Goal: Task Accomplishment & Management: Complete application form

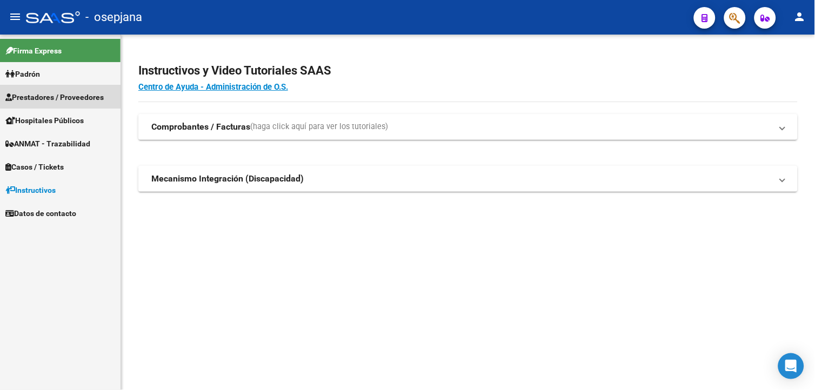
click at [71, 95] on span "Prestadores / Proveedores" at bounding box center [54, 97] width 98 height 12
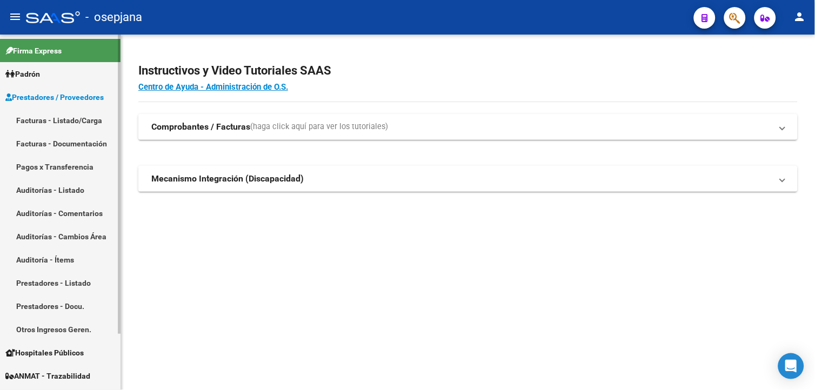
click at [70, 187] on link "Auditorías - Listado" at bounding box center [60, 189] width 120 height 23
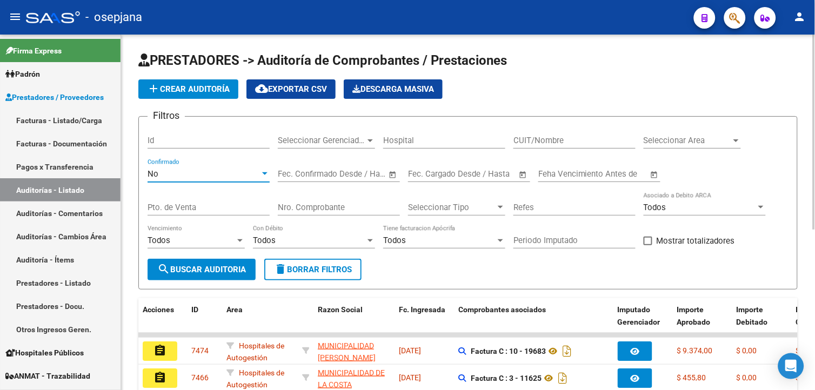
click at [208, 174] on div "No" at bounding box center [203, 174] width 112 height 10
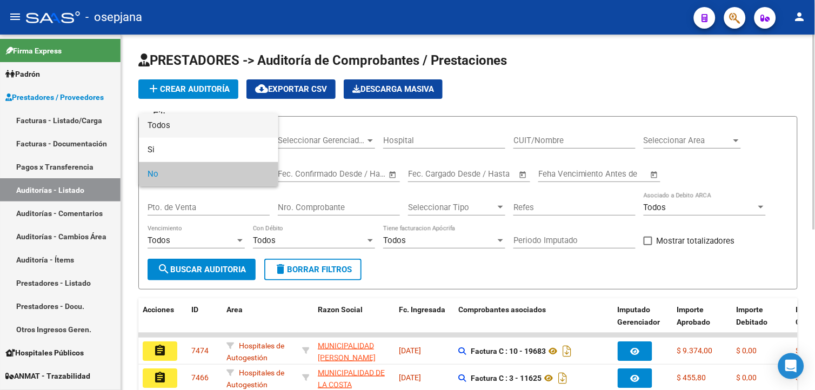
click at [212, 131] on span "Todos" at bounding box center [208, 125] width 122 height 24
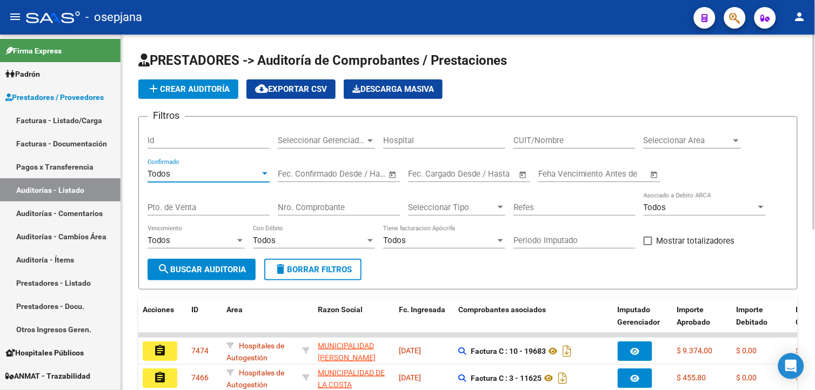
drag, startPoint x: 238, startPoint y: 207, endPoint x: 260, endPoint y: 209, distance: 22.2
click at [240, 207] on input "Pto. de Venta" at bounding box center [208, 208] width 122 height 10
type input "3"
drag, startPoint x: 330, startPoint y: 200, endPoint x: 328, endPoint y: 207, distance: 7.2
click at [330, 203] on div "Nro. Comprobante" at bounding box center [339, 203] width 122 height 23
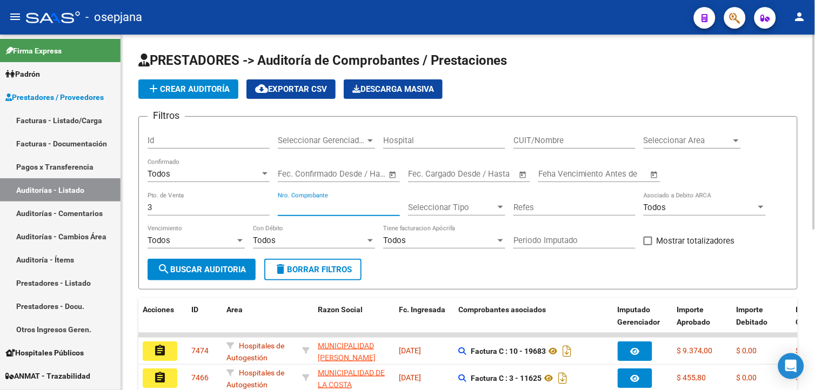
click at [331, 209] on input "Nro. Comprobante" at bounding box center [339, 208] width 122 height 10
type input "196937"
click at [223, 270] on span "search Buscar Auditoria" at bounding box center [201, 270] width 89 height 10
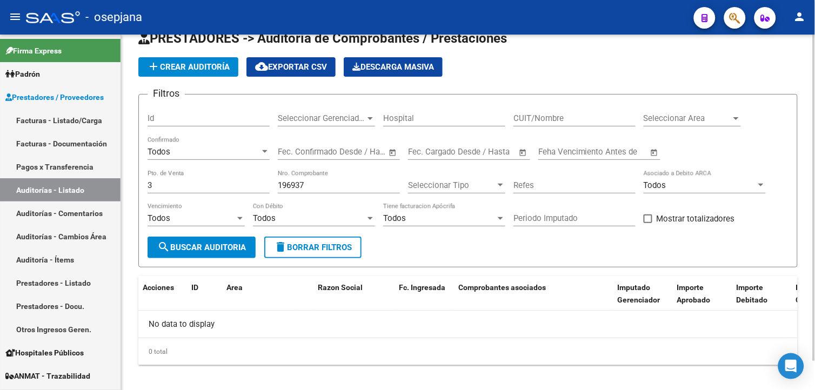
scroll to position [31, 0]
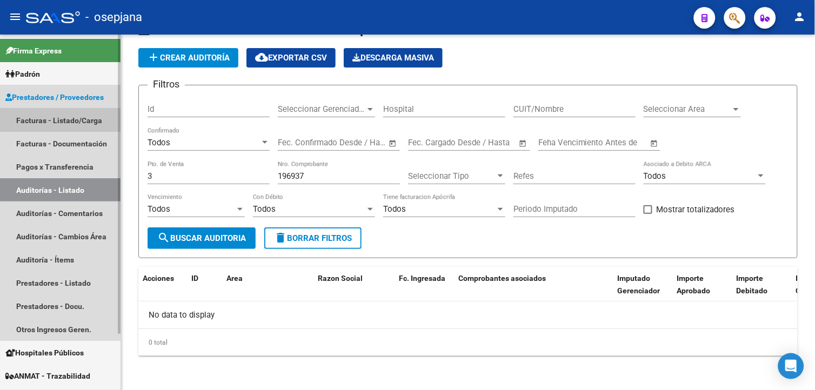
click at [74, 117] on link "Facturas - Listado/Carga" at bounding box center [60, 120] width 120 height 23
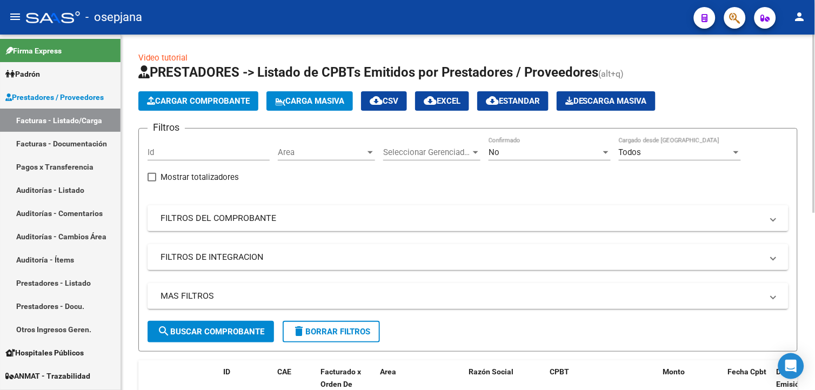
click at [514, 146] on div "No Confirmado" at bounding box center [549, 148] width 122 height 23
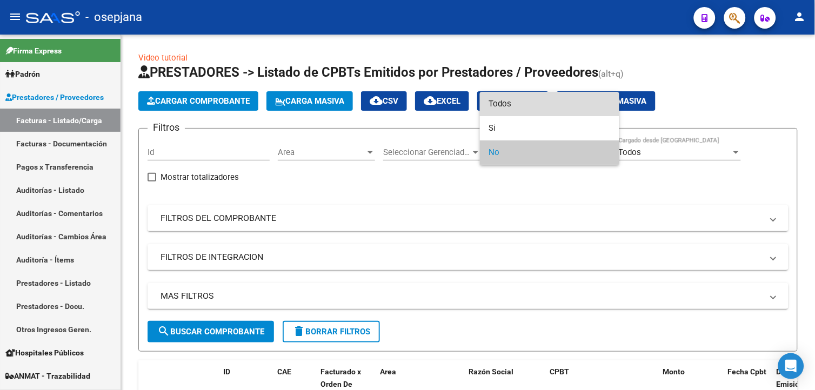
click at [509, 106] on span "Todos" at bounding box center [549, 104] width 122 height 24
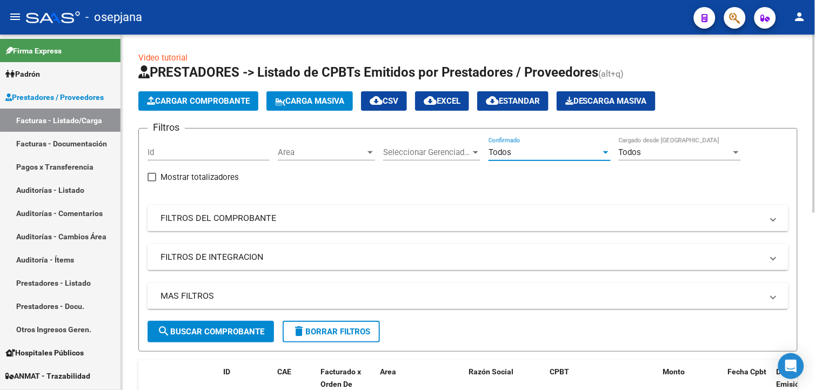
click at [226, 211] on mat-expansion-panel-header "FILTROS DEL COMPROBANTE" at bounding box center [467, 218] width 641 height 26
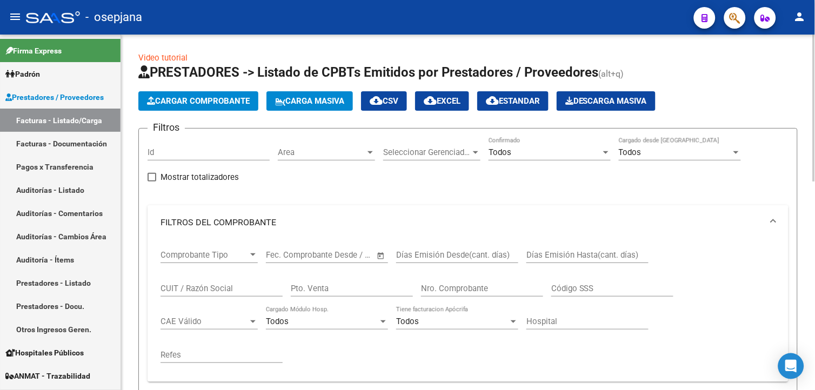
click at [314, 290] on input "Pto. Venta" at bounding box center [352, 289] width 122 height 10
click at [387, 284] on input "3" at bounding box center [352, 289] width 122 height 10
drag, startPoint x: 303, startPoint y: 293, endPoint x: 355, endPoint y: 281, distance: 53.2
click at [304, 293] on input "3" at bounding box center [352, 289] width 122 height 10
type input "3"
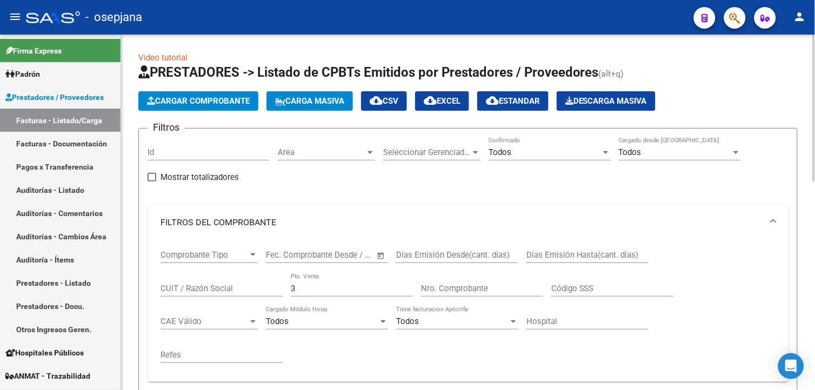
drag, startPoint x: 440, startPoint y: 278, endPoint x: 469, endPoint y: 282, distance: 28.9
click at [444, 278] on div "Nro. Comprobante" at bounding box center [482, 284] width 122 height 23
click at [465, 292] on input "Nro. Comprobante" at bounding box center [482, 289] width 122 height 10
type input "4"
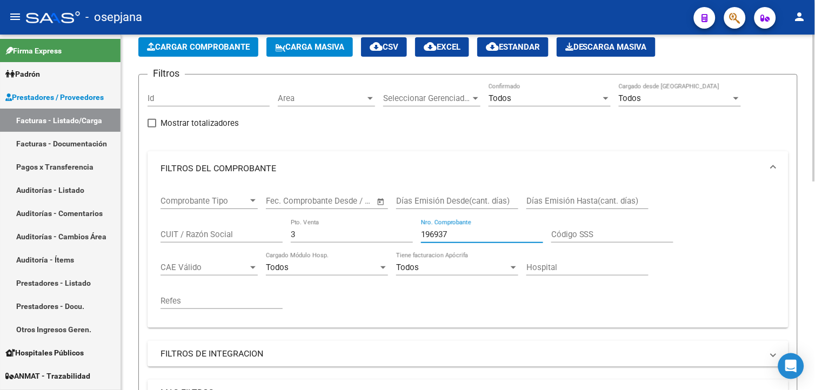
scroll to position [180, 0]
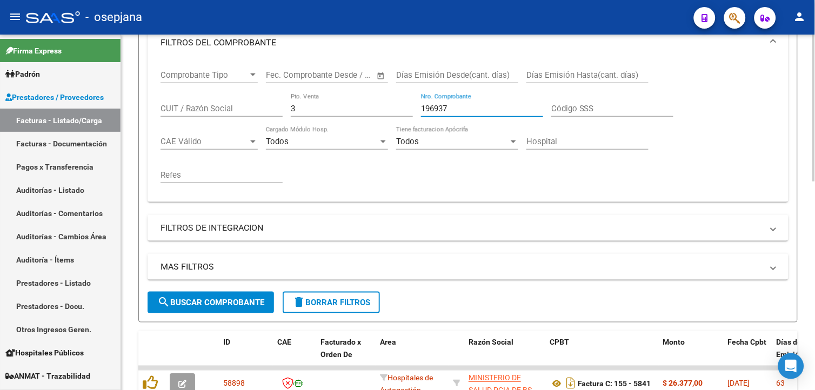
type input "196937"
click at [229, 300] on span "search Buscar Comprobante" at bounding box center [210, 303] width 107 height 10
click at [180, 296] on button "search Buscar Comprobante" at bounding box center [210, 303] width 126 height 22
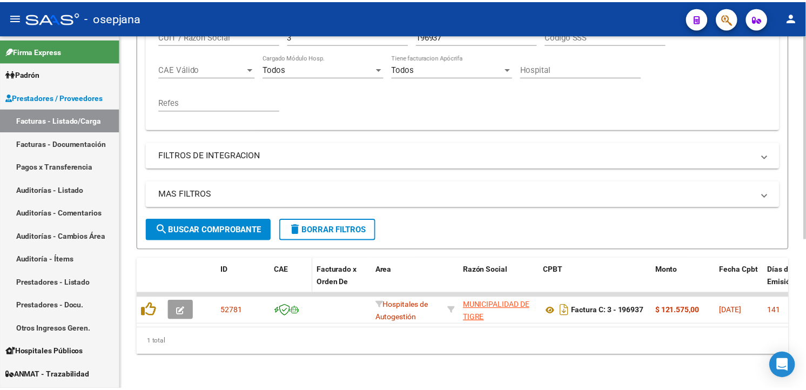
scroll to position [261, 0]
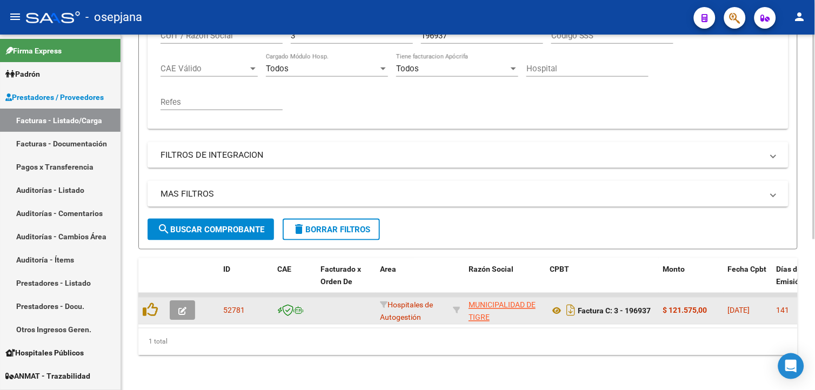
click at [190, 301] on button "button" at bounding box center [182, 310] width 25 height 19
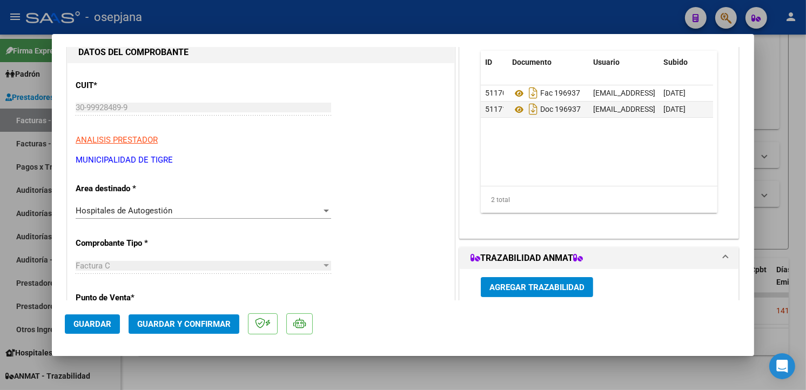
scroll to position [120, 0]
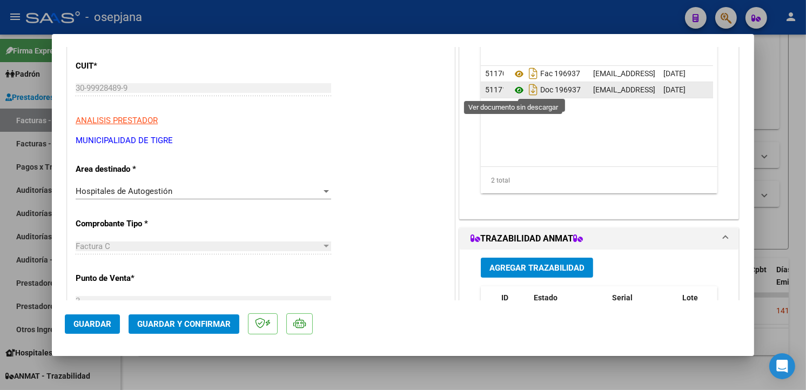
click at [513, 88] on icon at bounding box center [519, 90] width 14 height 13
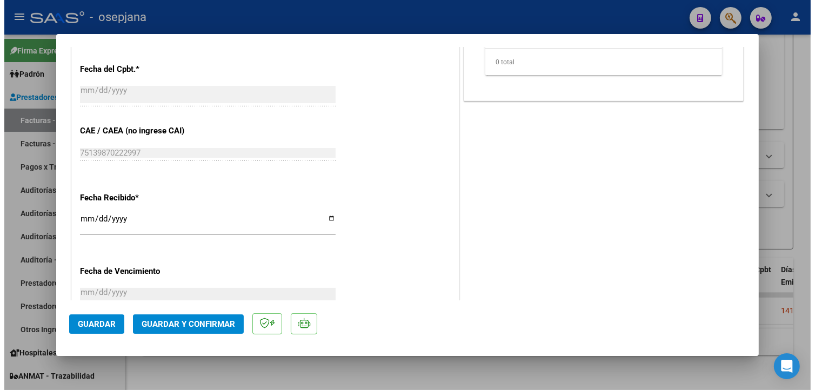
scroll to position [630, 0]
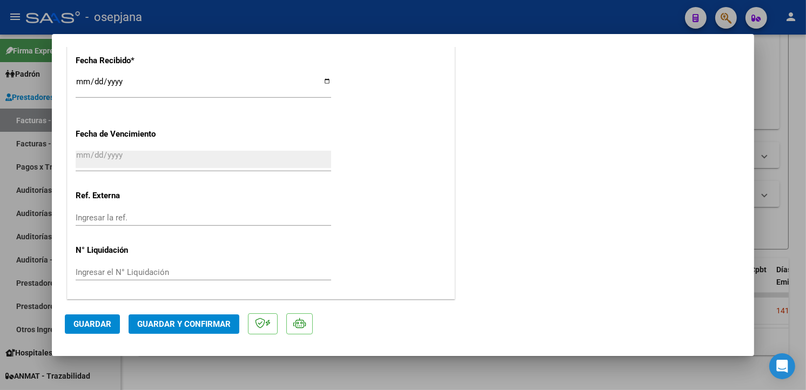
click at [209, 18] on div at bounding box center [403, 195] width 806 height 390
type input "$ 0,00"
